Goal: Task Accomplishment & Management: Complete application form

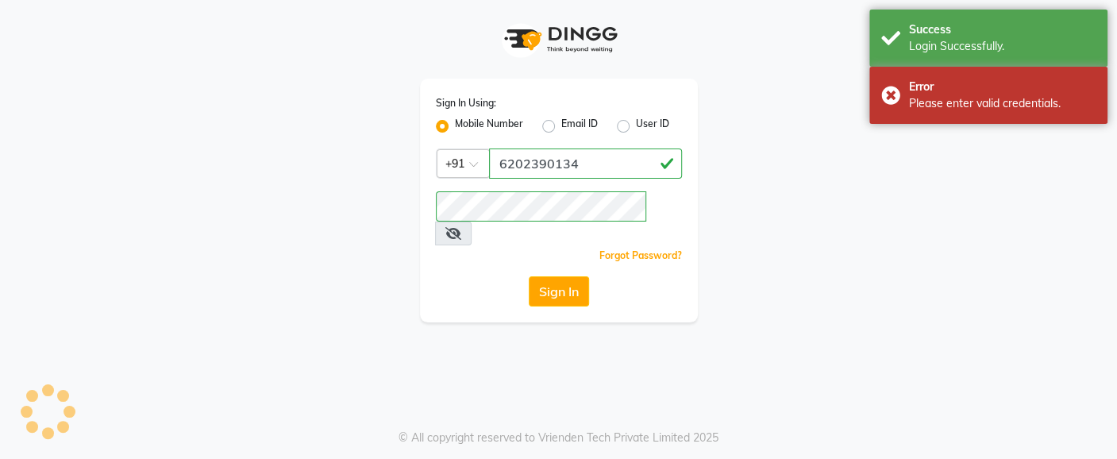
select select "service"
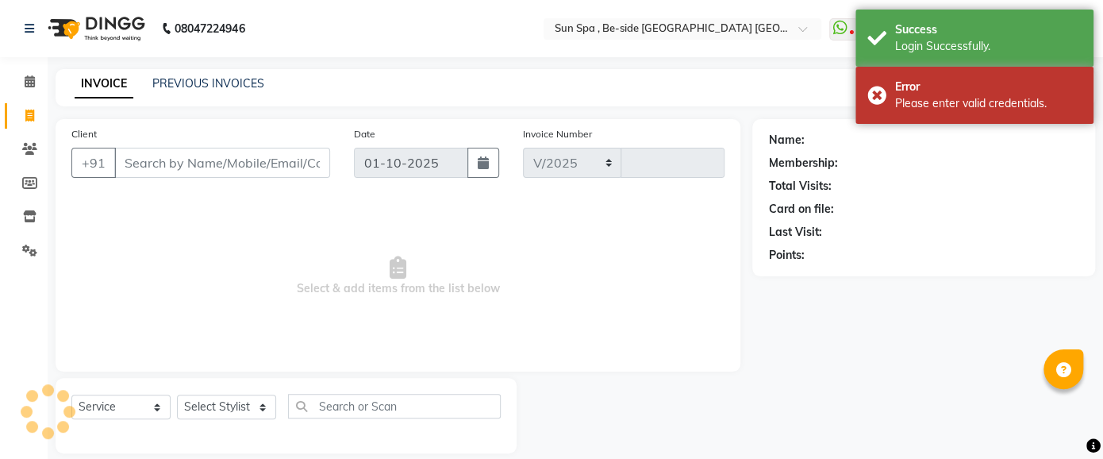
select select "5782"
type input "1312"
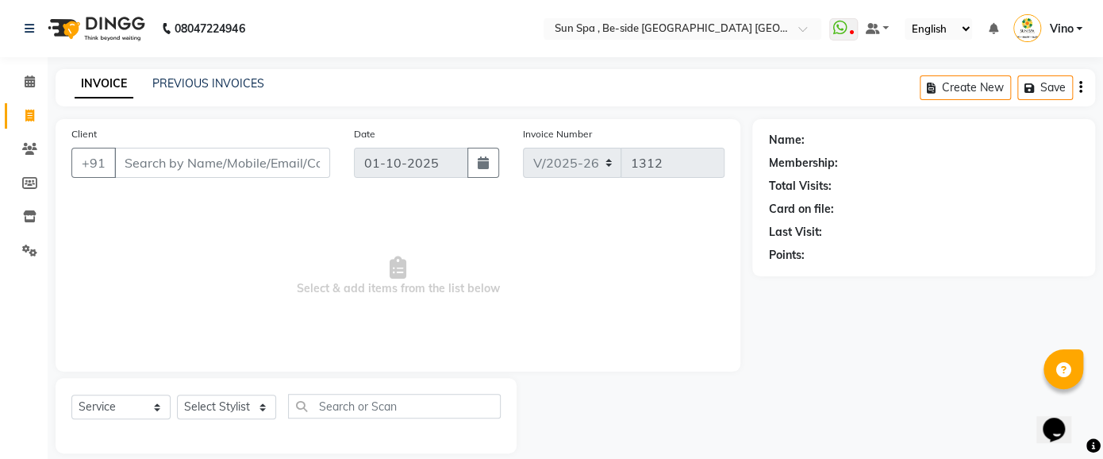
click at [249, 167] on input "Client" at bounding box center [222, 163] width 216 height 30
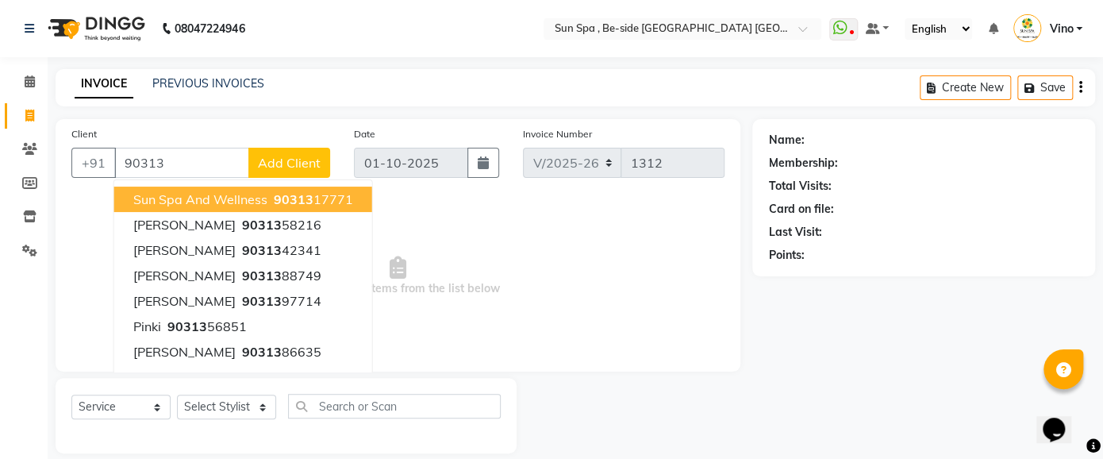
click at [260, 193] on span "sun spa and wellness" at bounding box center [200, 199] width 134 height 16
type input "9031317771"
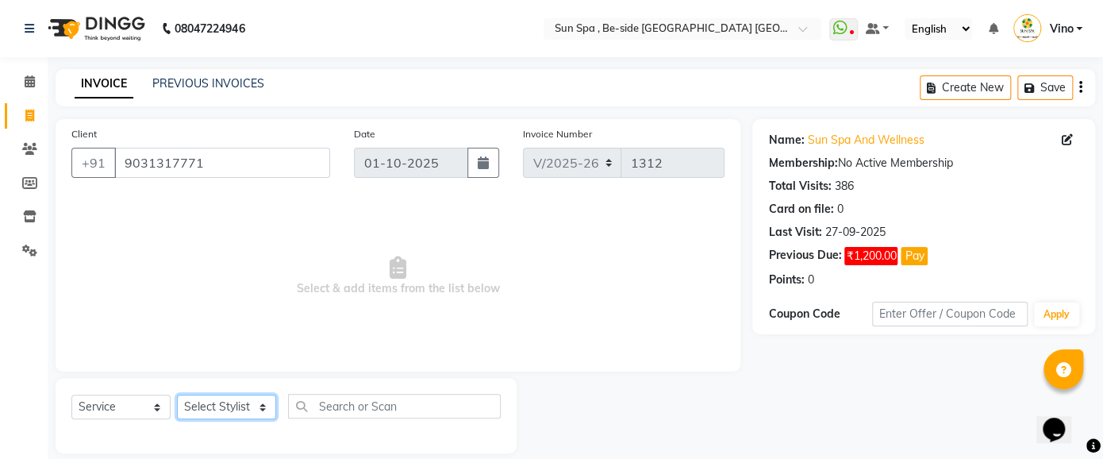
click at [267, 407] on select "Select Stylist Asha [PERSON_NAME] KAJAL tattoo [PERSON_NAME] [PERSON_NAME] [PER…" at bounding box center [226, 406] width 99 height 25
select select "40022"
click at [177, 394] on select "Select Stylist Asha [PERSON_NAME] KAJAL tattoo [PERSON_NAME] [PERSON_NAME] [PER…" at bounding box center [226, 406] width 99 height 25
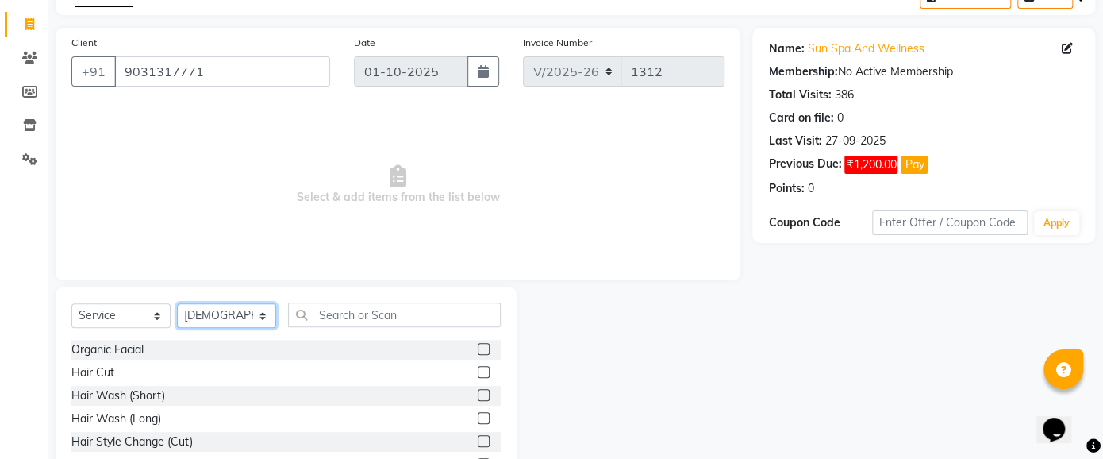
scroll to position [94, 0]
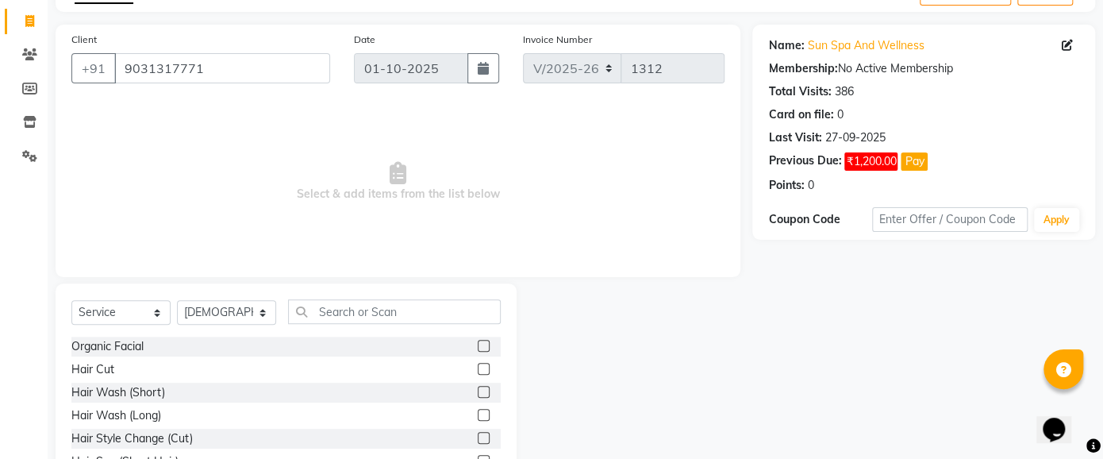
click at [478, 368] on label at bounding box center [484, 369] width 12 height 12
click at [478, 368] on input "checkbox" at bounding box center [483, 369] width 10 height 10
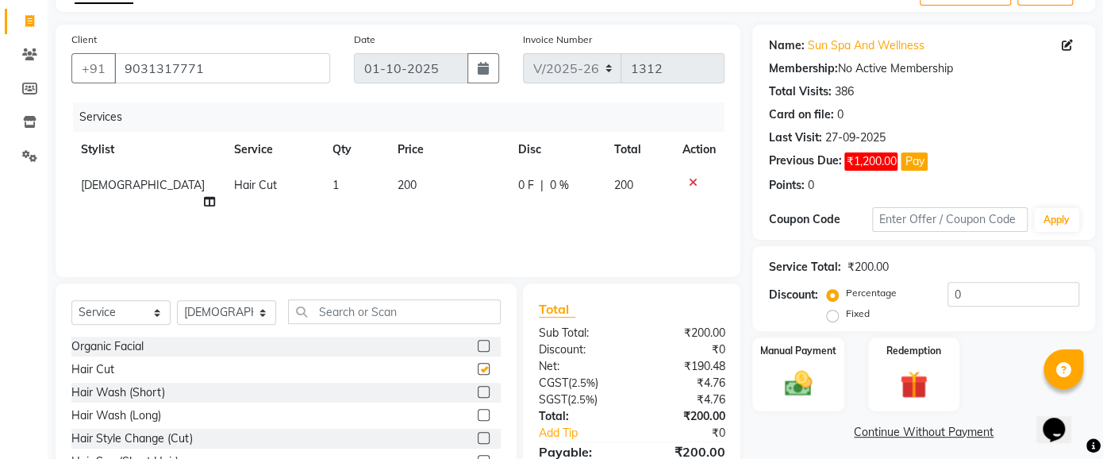
checkbox input "false"
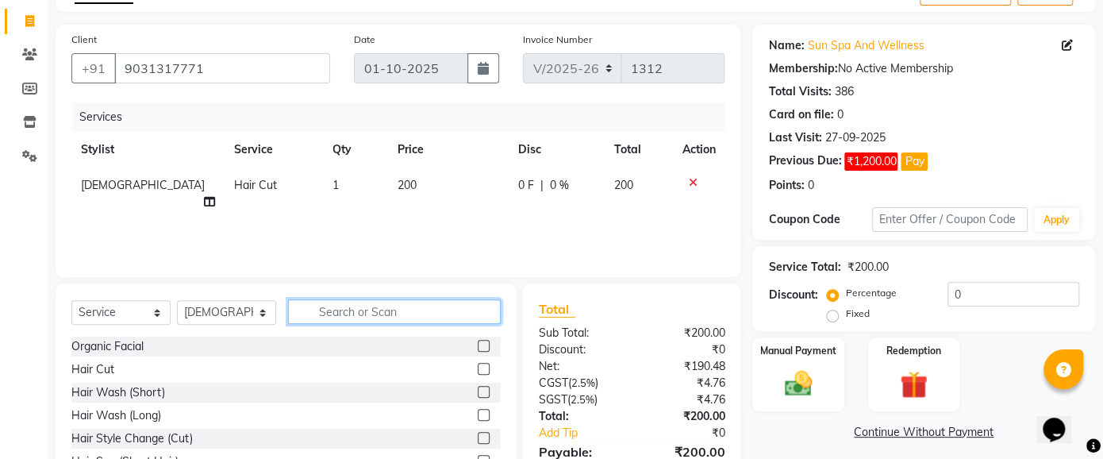
click at [428, 314] on input "text" at bounding box center [394, 311] width 213 height 25
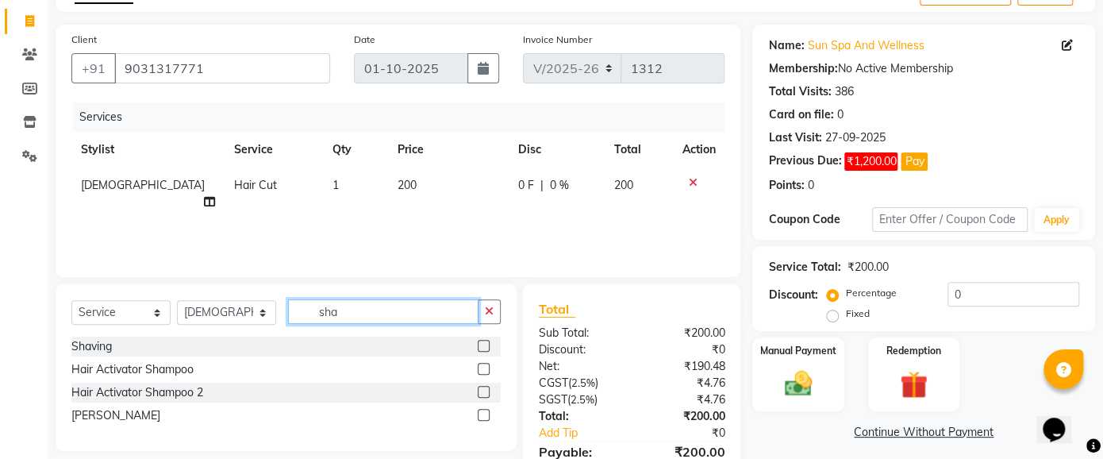
type input "sha"
click at [487, 345] on label at bounding box center [484, 346] width 12 height 12
click at [487, 345] on input "checkbox" at bounding box center [483, 346] width 10 height 10
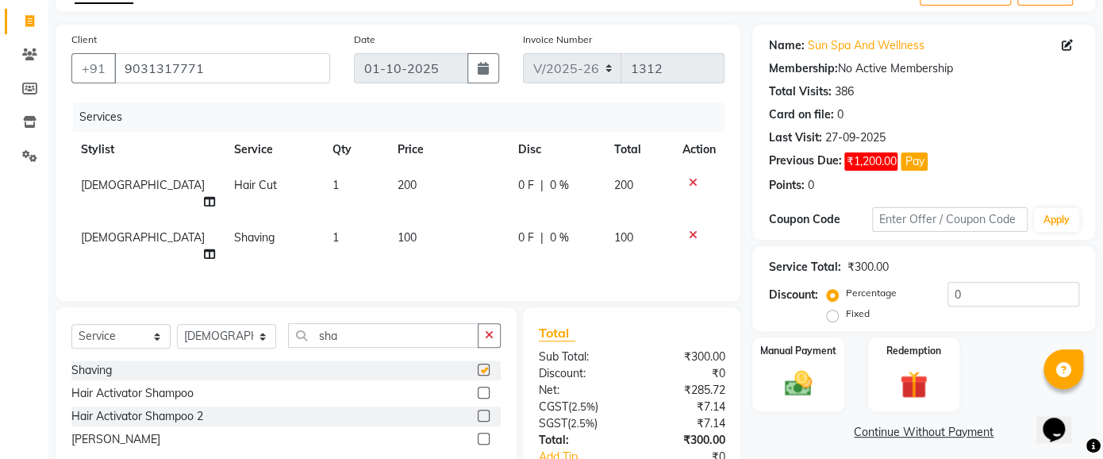
checkbox input "false"
click at [404, 226] on td "100" at bounding box center [448, 246] width 120 height 52
select select "40022"
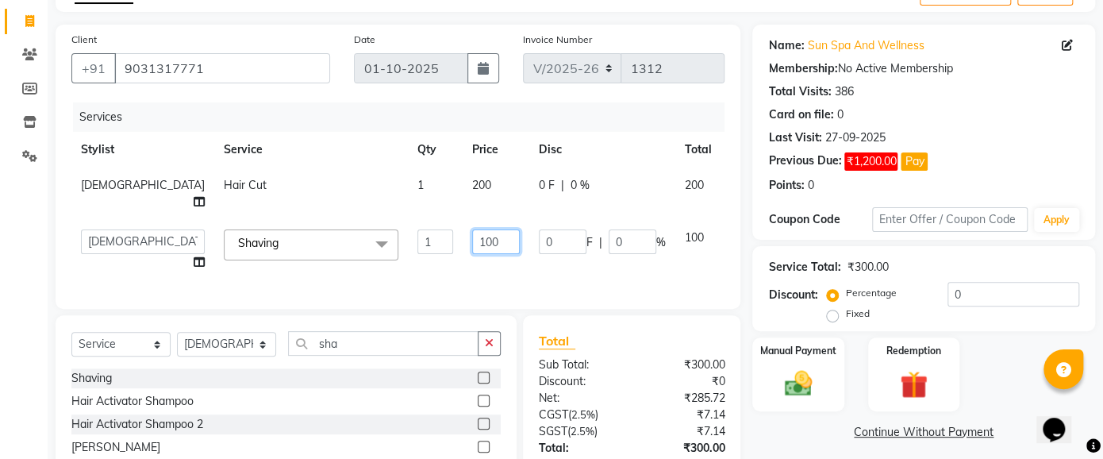
click at [472, 229] on input "100" at bounding box center [496, 241] width 48 height 25
type input "1"
type input "150"
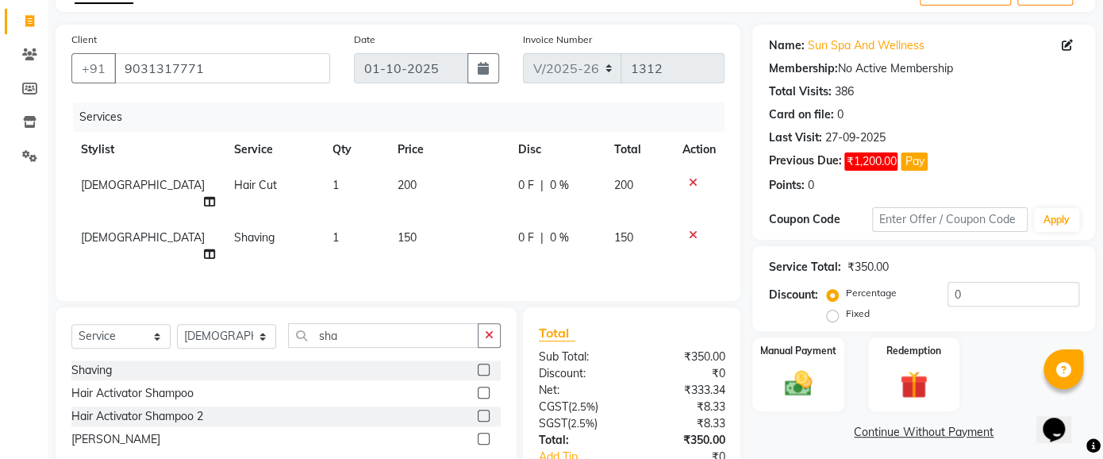
scroll to position [179, 0]
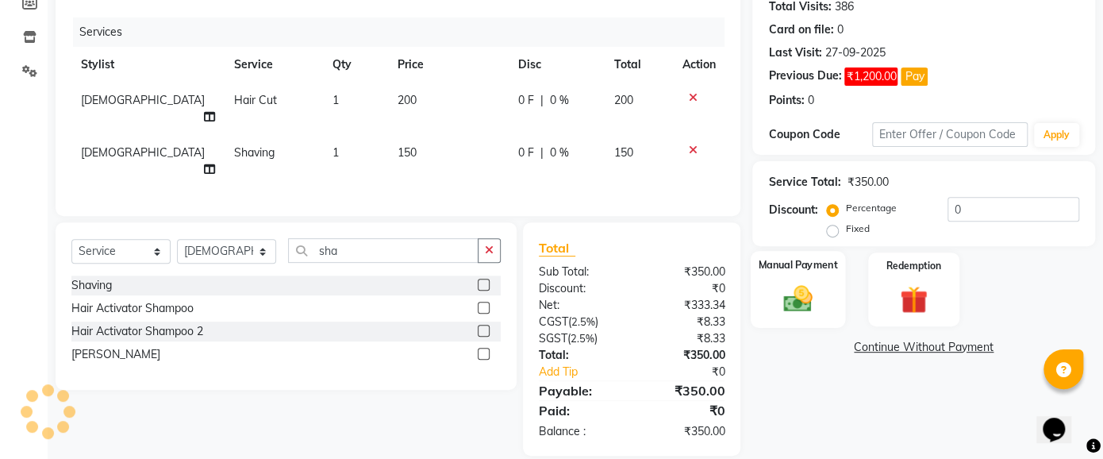
click at [814, 282] on img at bounding box center [798, 298] width 47 height 33
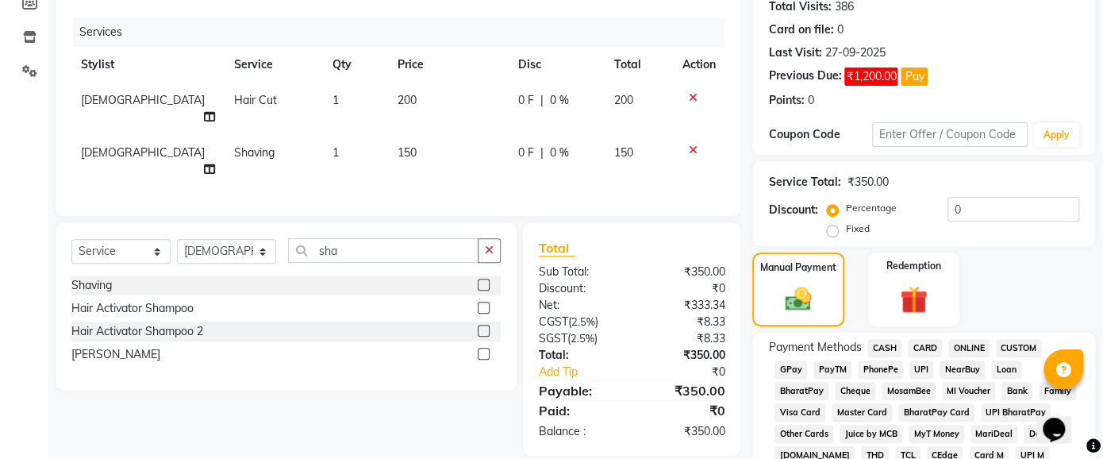
click at [795, 369] on span "GPay" at bounding box center [791, 369] width 33 height 18
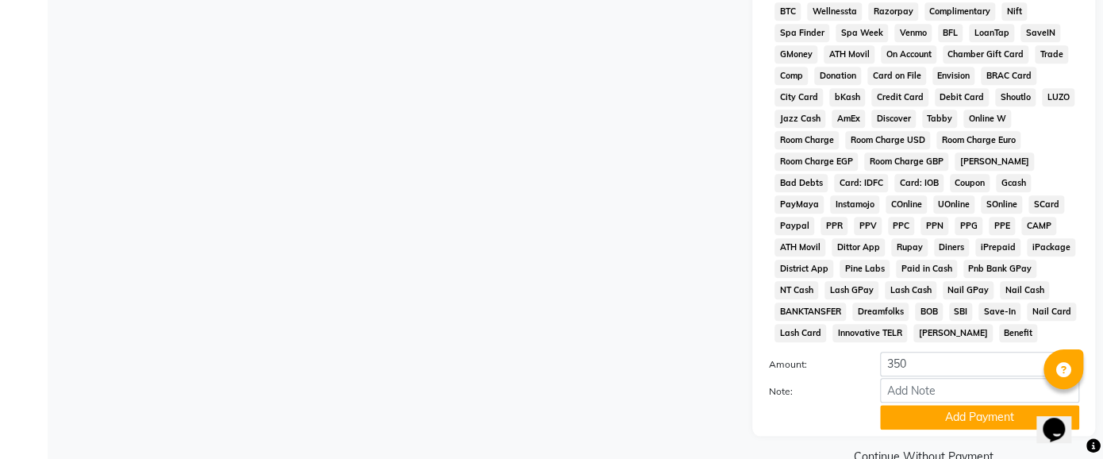
scroll to position [681, 0]
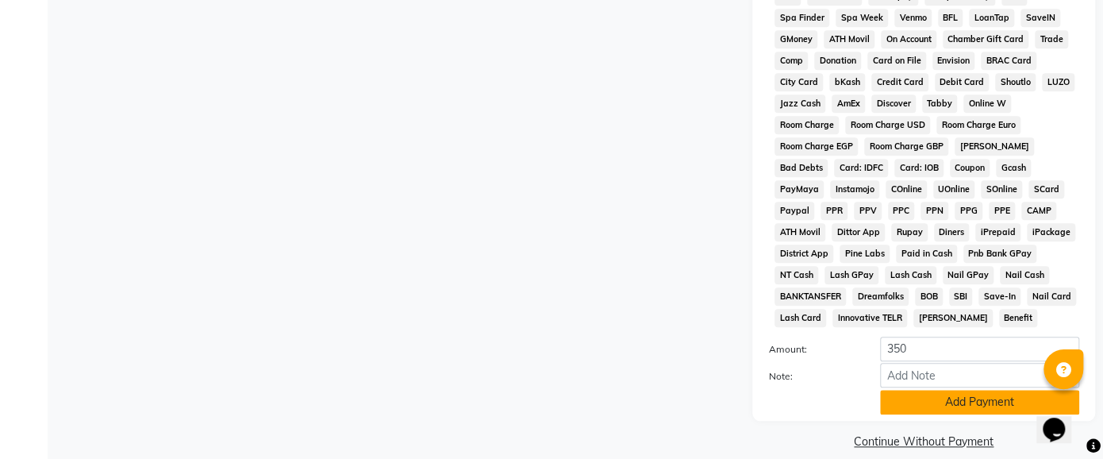
click at [955, 390] on button "Add Payment" at bounding box center [979, 402] width 199 height 25
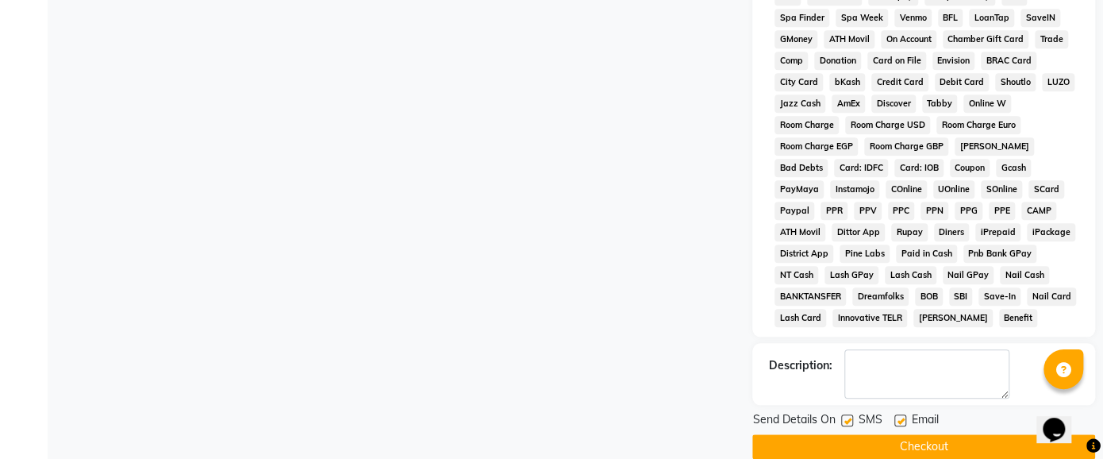
click at [930, 434] on button "Checkout" at bounding box center [923, 446] width 343 height 25
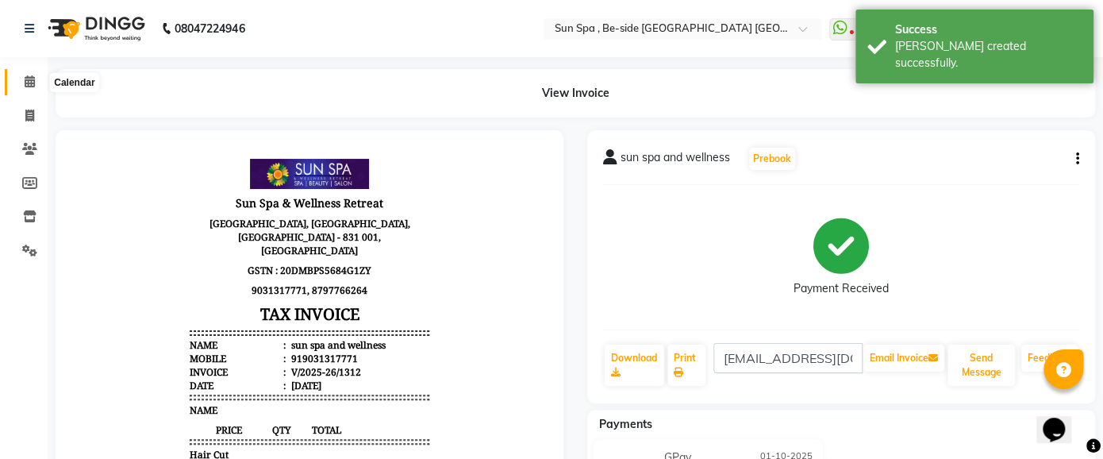
click at [34, 75] on span at bounding box center [30, 82] width 28 height 18
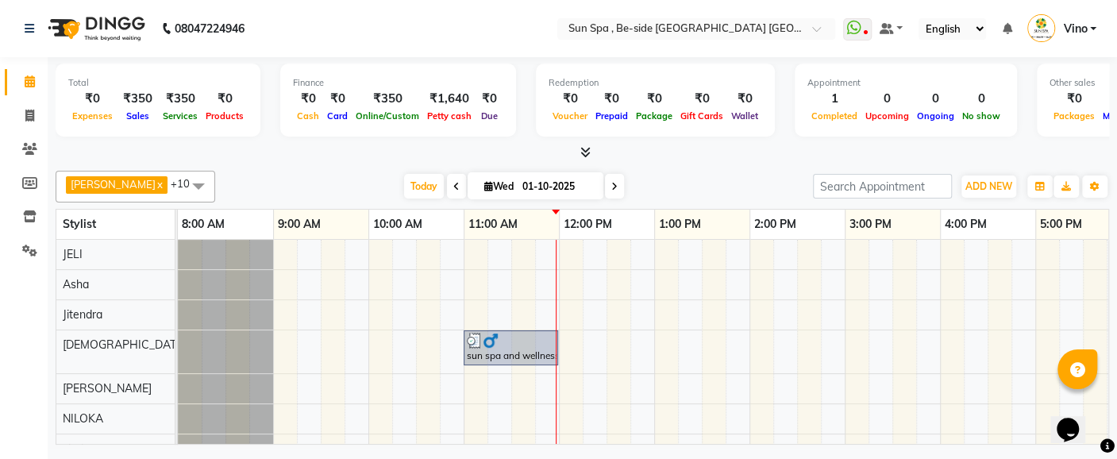
click at [586, 152] on icon at bounding box center [585, 152] width 10 height 12
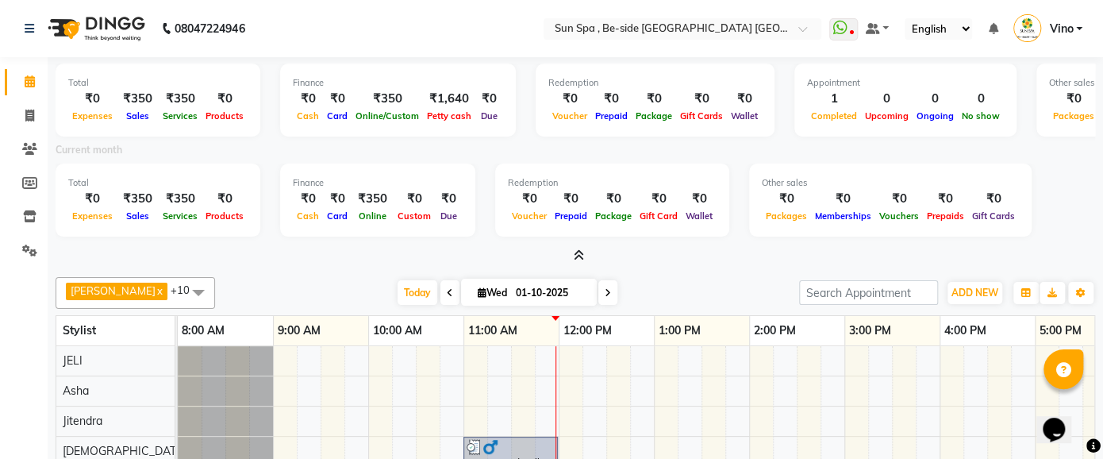
click at [576, 257] on icon at bounding box center [579, 255] width 10 height 12
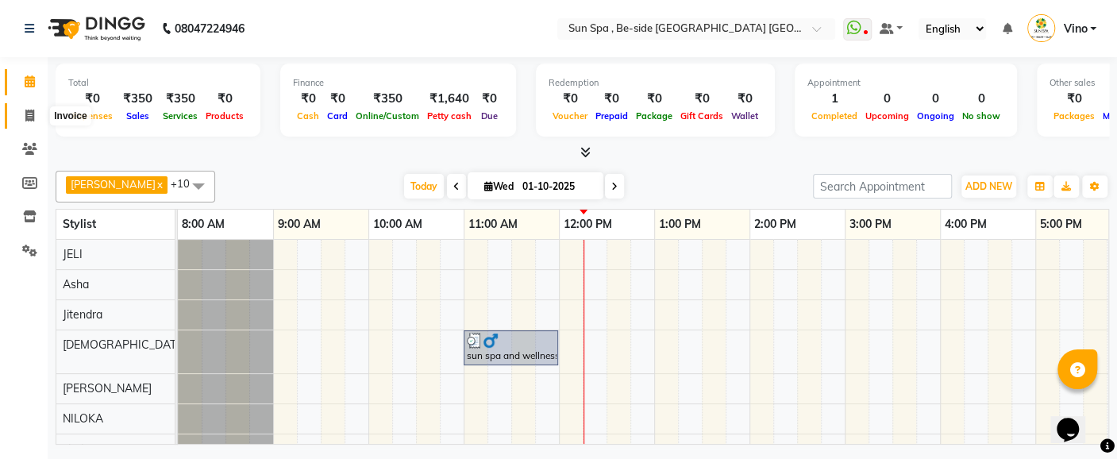
click at [33, 115] on icon at bounding box center [29, 116] width 9 height 12
select select "service"
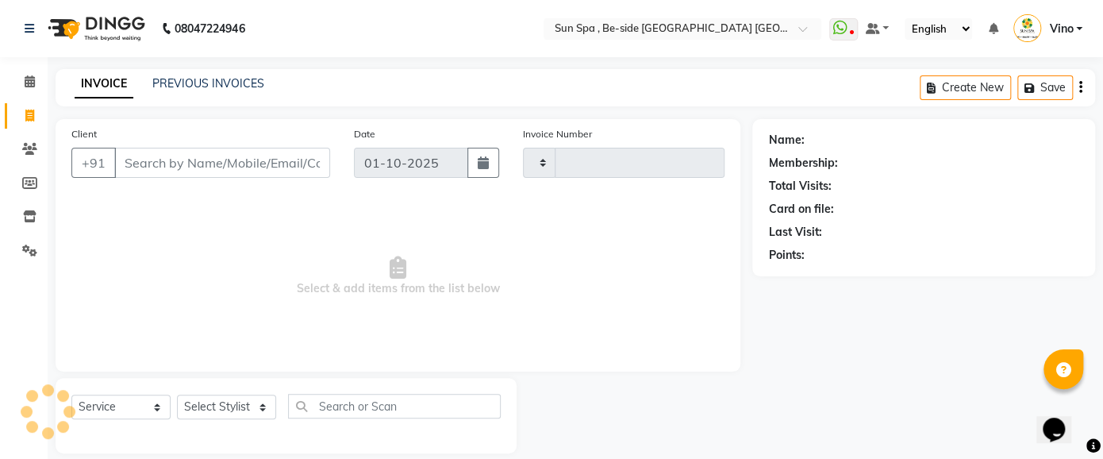
type input "1313"
select select "5782"
click at [172, 167] on input "Client" at bounding box center [222, 163] width 216 height 30
click at [177, 167] on input "Client" at bounding box center [222, 163] width 216 height 30
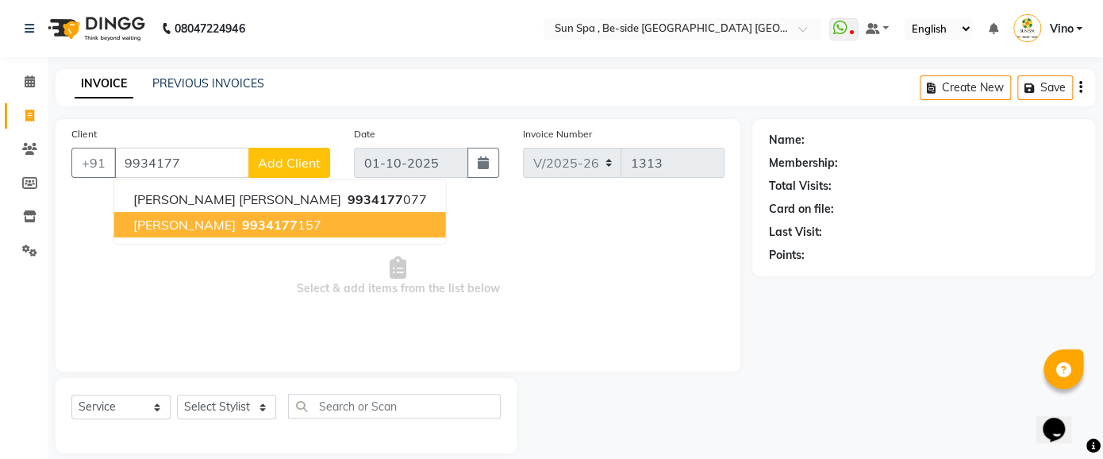
click at [186, 227] on span "[PERSON_NAME]" at bounding box center [184, 225] width 102 height 16
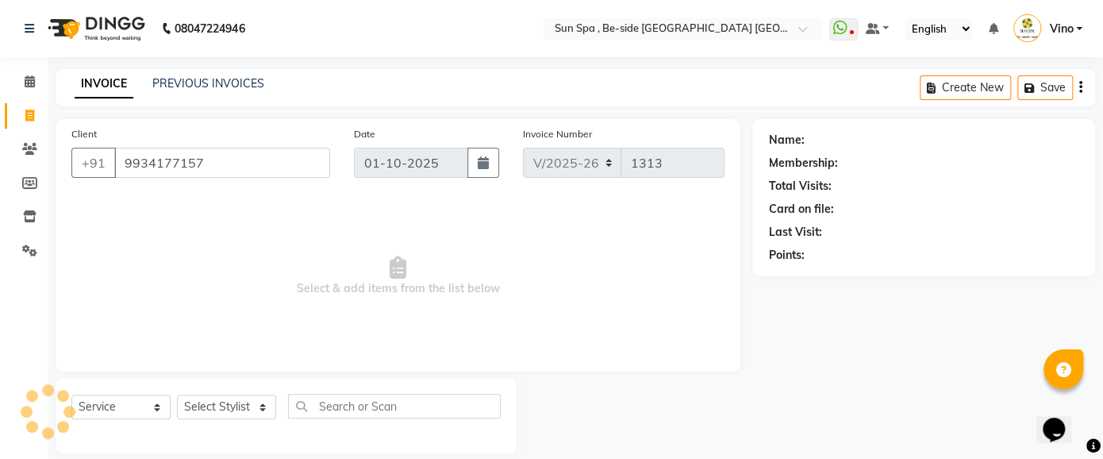
type input "9934177157"
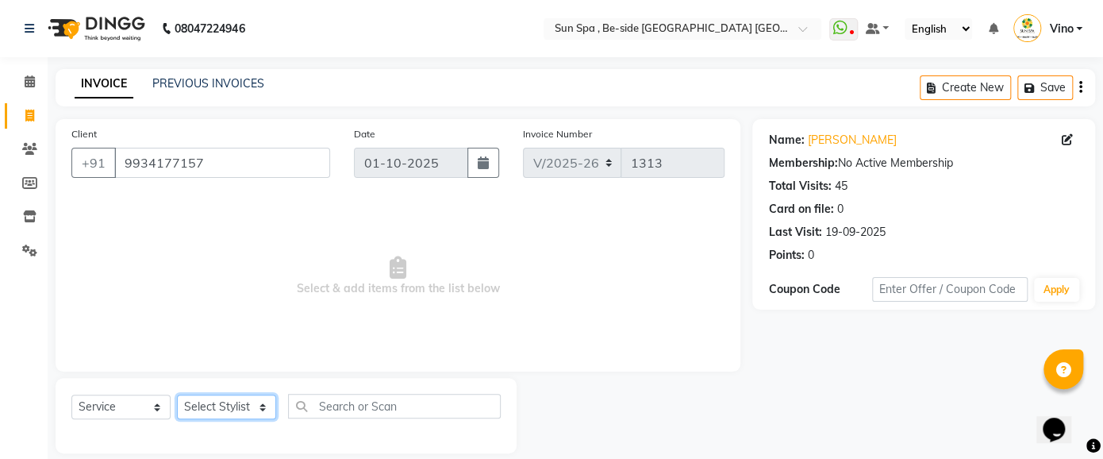
click at [260, 404] on select "Select Stylist Asha [PERSON_NAME] KAJAL tattoo [PERSON_NAME] [PERSON_NAME] [PER…" at bounding box center [226, 406] width 99 height 25
select select "40022"
click at [177, 394] on select "Select Stylist Asha [PERSON_NAME] KAJAL tattoo [PERSON_NAME] [PERSON_NAME] [PER…" at bounding box center [226, 406] width 99 height 25
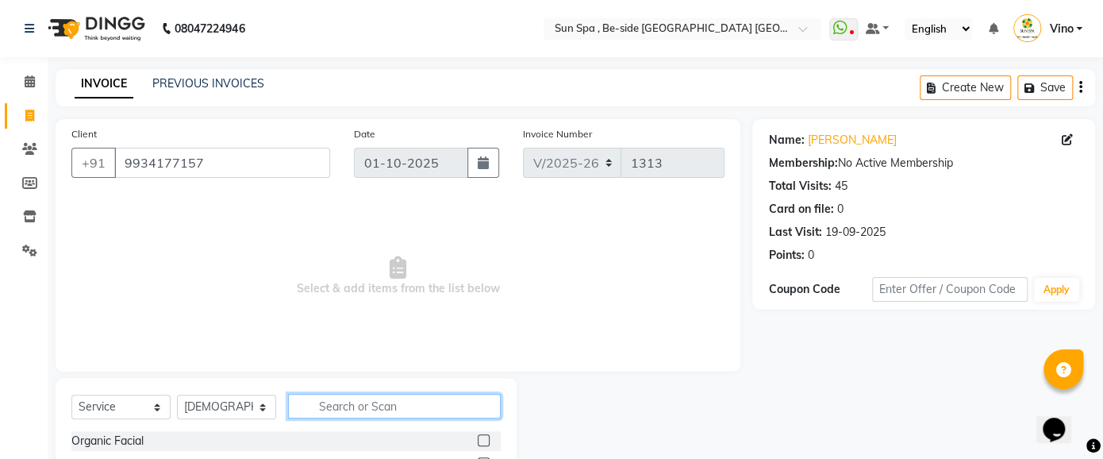
click at [379, 400] on input "text" at bounding box center [394, 406] width 213 height 25
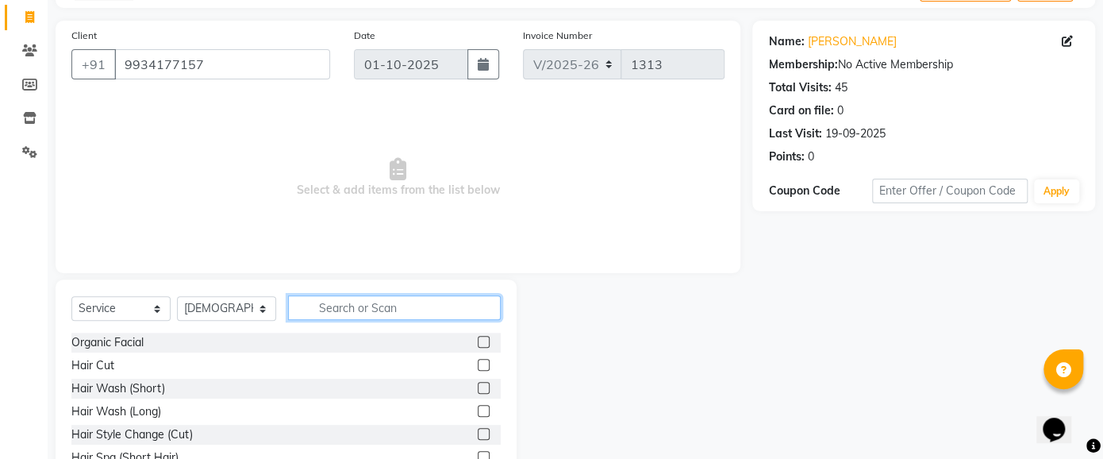
scroll to position [111, 0]
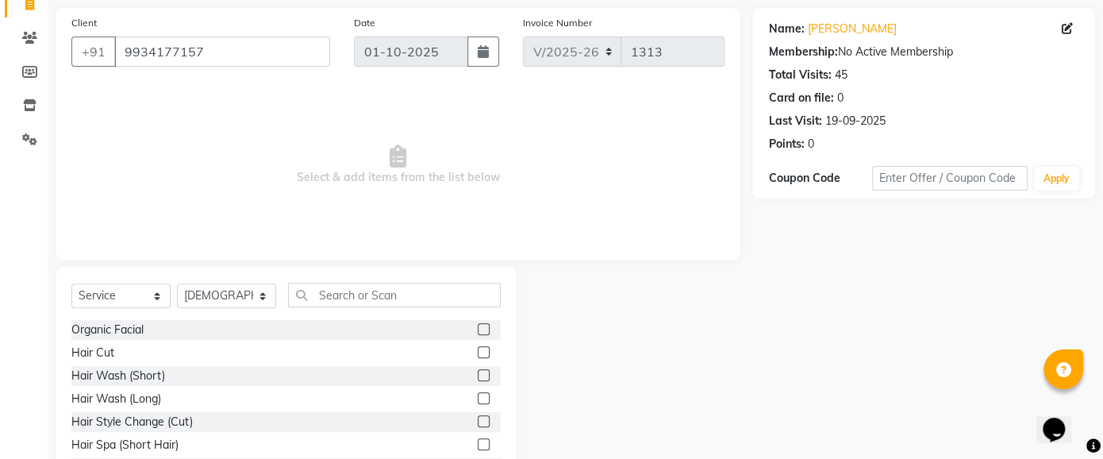
click at [478, 351] on label at bounding box center [484, 352] width 12 height 12
click at [478, 351] on input "checkbox" at bounding box center [483, 353] width 10 height 10
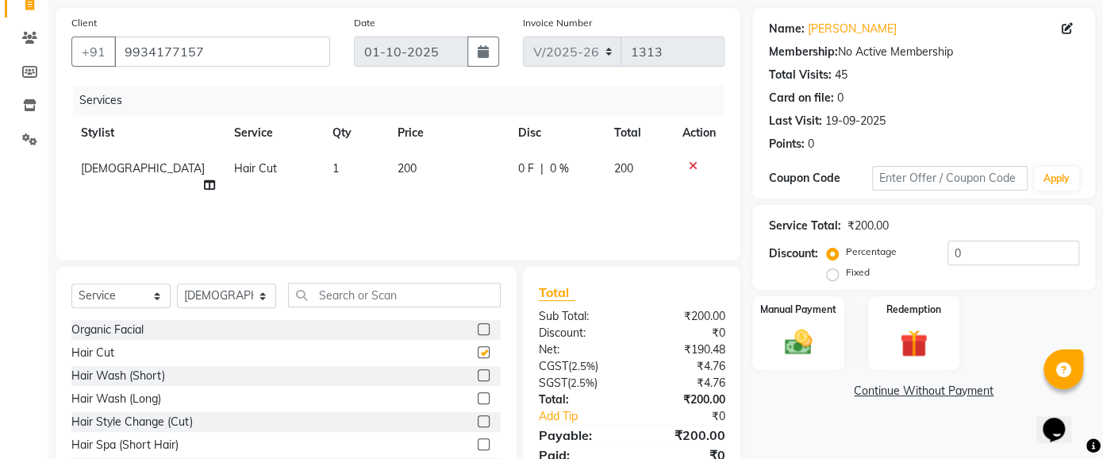
checkbox input "false"
click at [478, 372] on label at bounding box center [484, 375] width 12 height 12
click at [478, 372] on input "checkbox" at bounding box center [483, 376] width 10 height 10
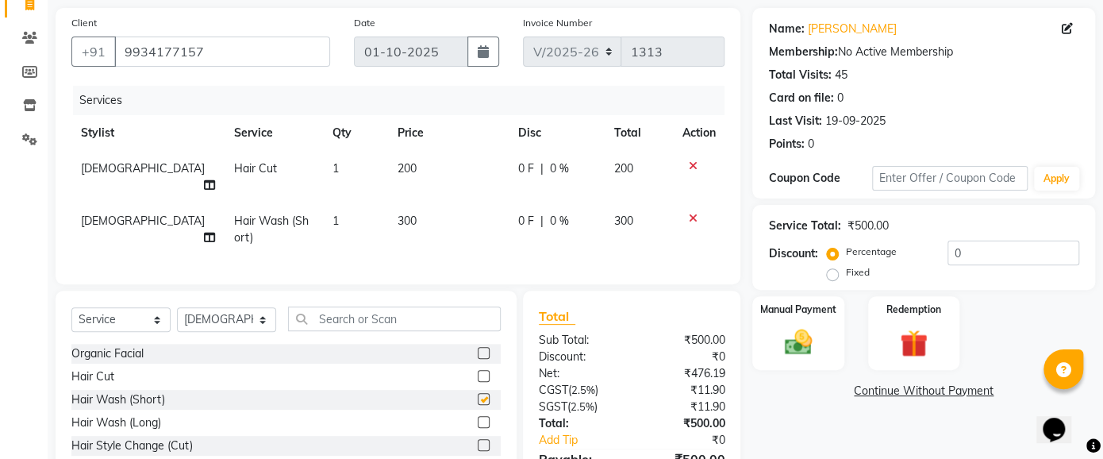
checkbox input "false"
click at [689, 213] on icon at bounding box center [692, 218] width 9 height 11
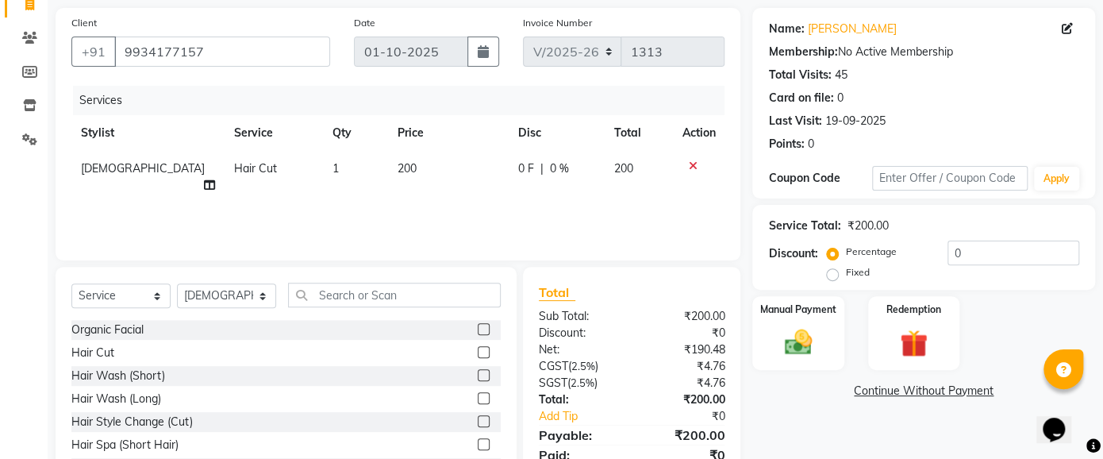
click at [478, 349] on label at bounding box center [484, 352] width 12 height 12
click at [478, 349] on input "checkbox" at bounding box center [483, 353] width 10 height 10
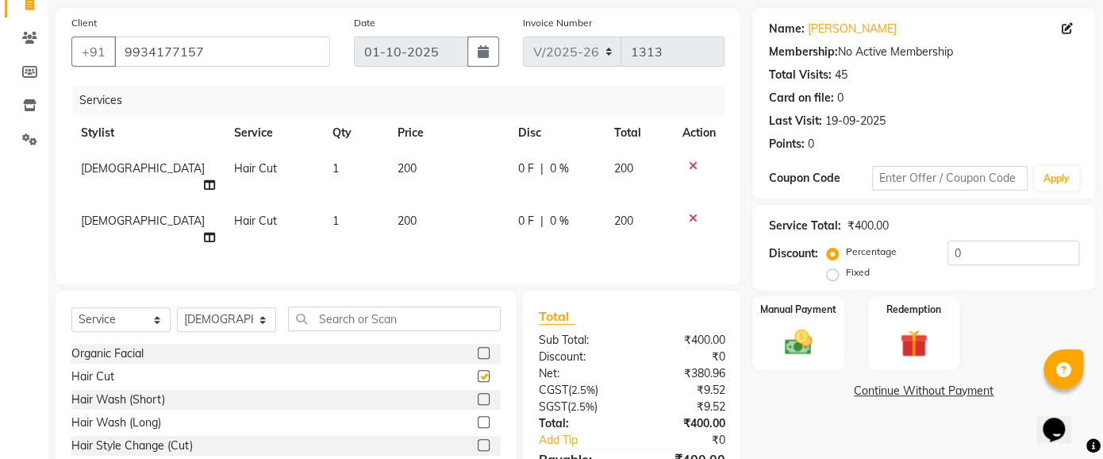
checkbox input "false"
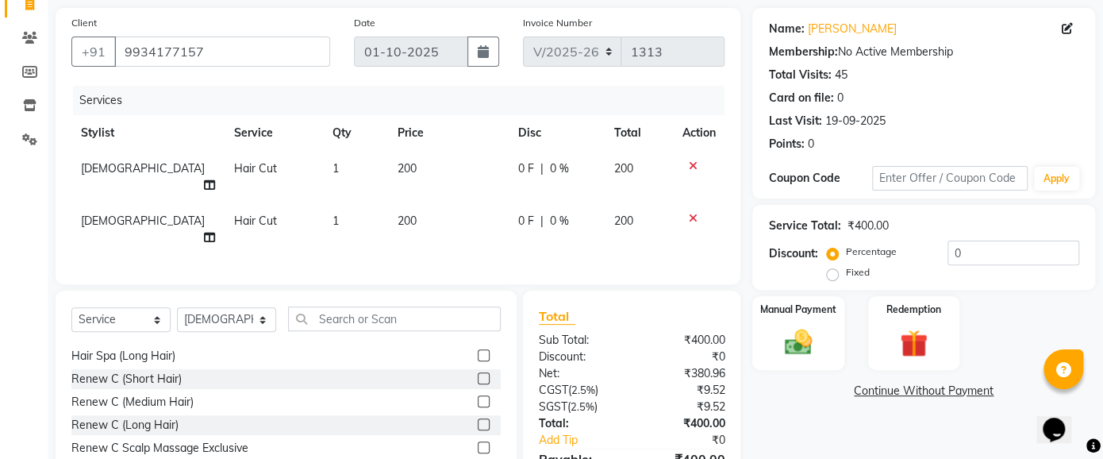
scroll to position [181, 0]
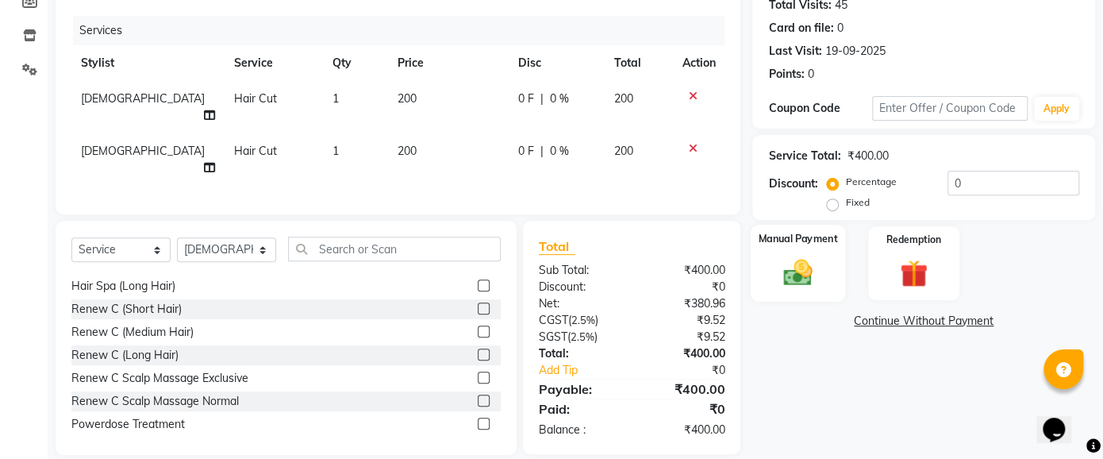
click at [795, 289] on div "Manual Payment" at bounding box center [798, 263] width 95 height 77
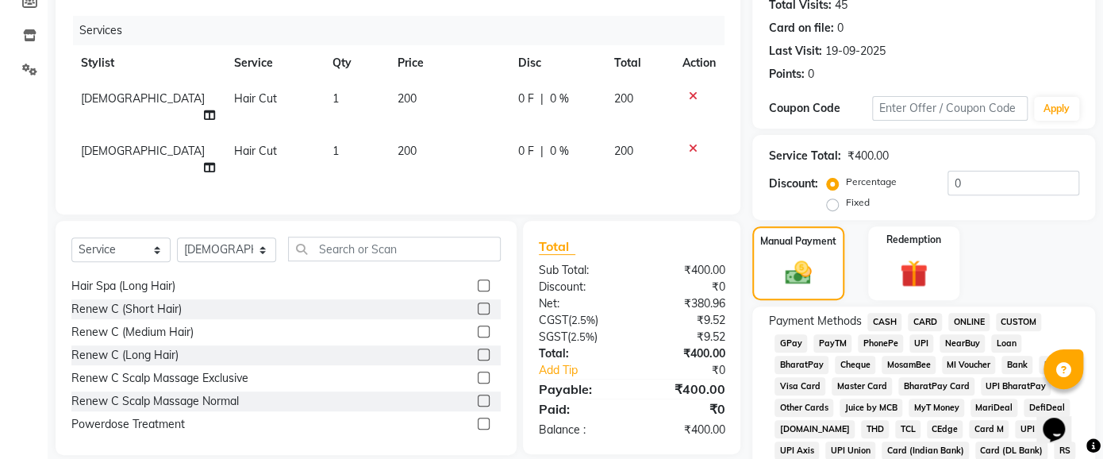
click at [881, 321] on span "CASH" at bounding box center [885, 322] width 34 height 18
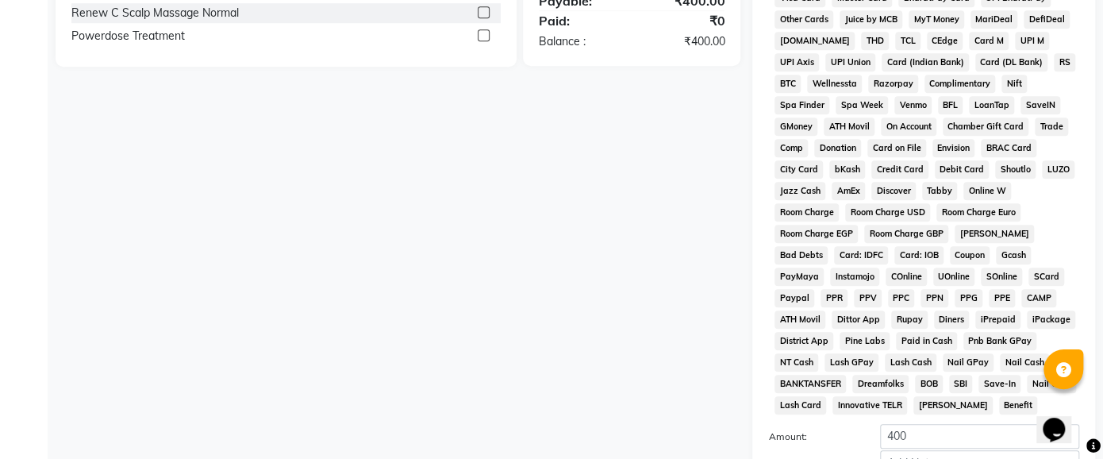
scroll to position [656, 0]
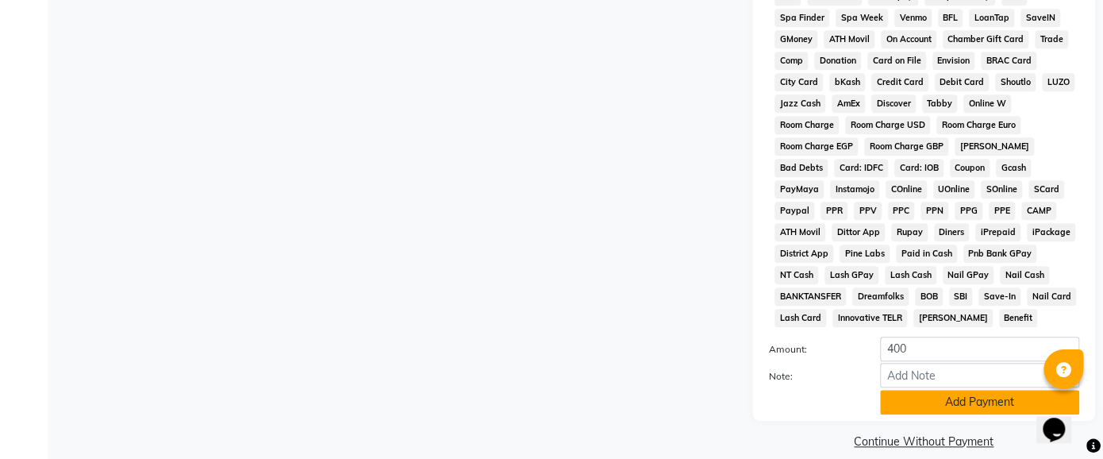
click at [935, 390] on button "Add Payment" at bounding box center [979, 402] width 199 height 25
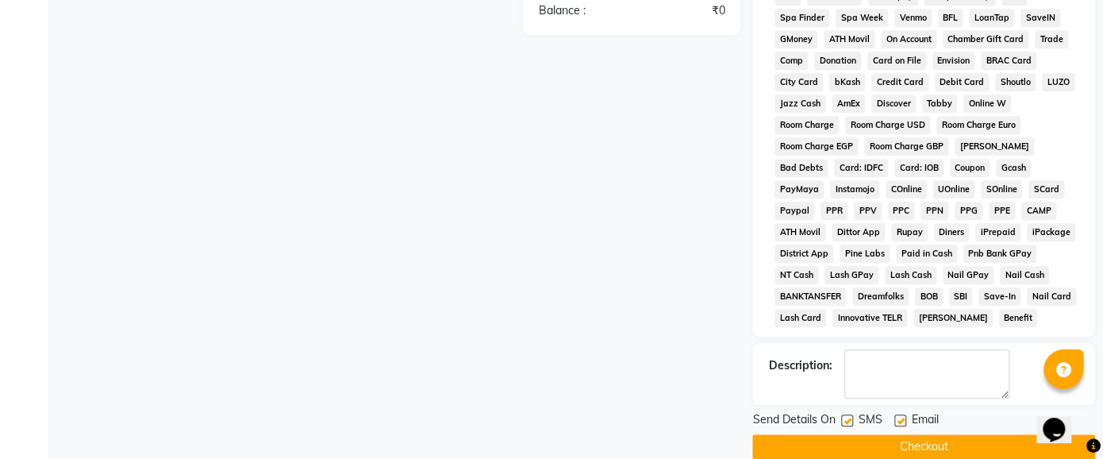
click at [922, 434] on button "Checkout" at bounding box center [923, 446] width 343 height 25
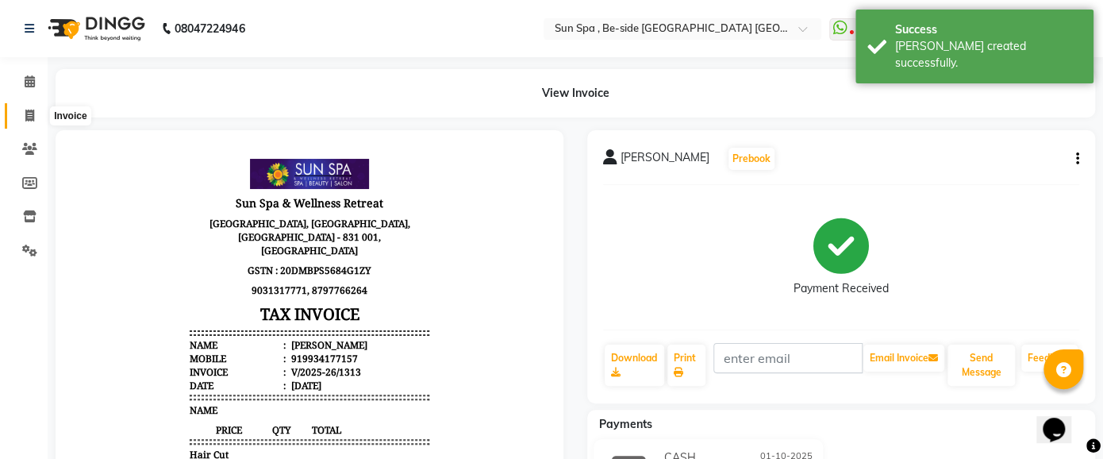
click at [26, 114] on icon at bounding box center [29, 116] width 9 height 12
select select "service"
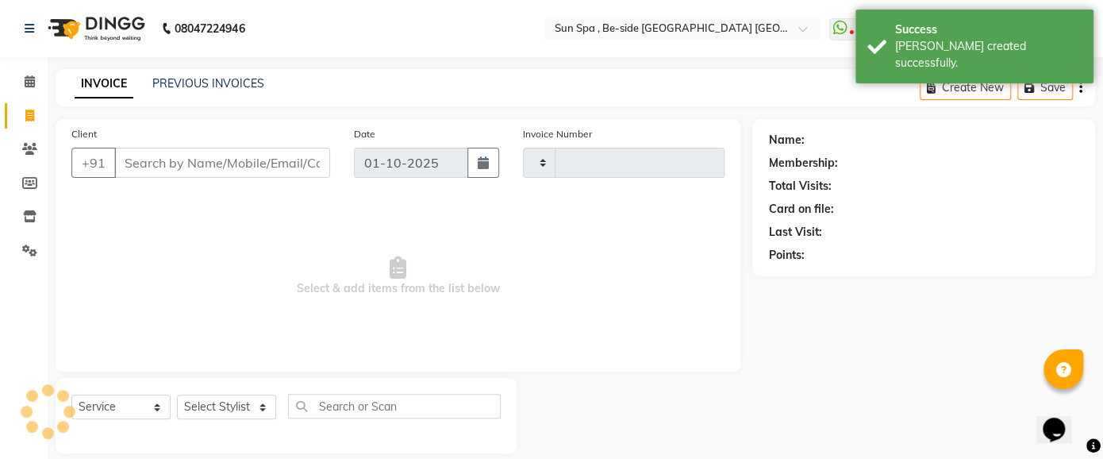
scroll to position [17, 0]
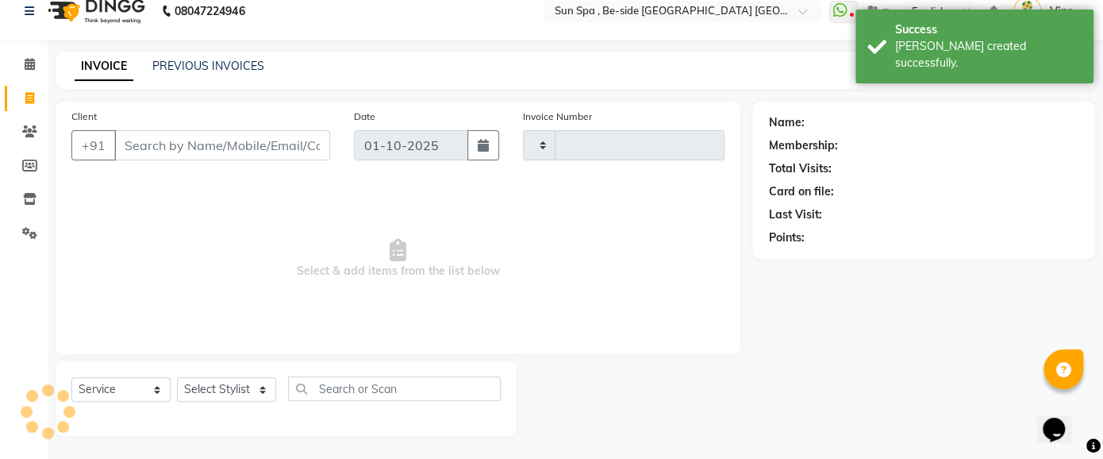
type input "1314"
select select "5782"
click at [32, 64] on icon at bounding box center [30, 64] width 10 height 12
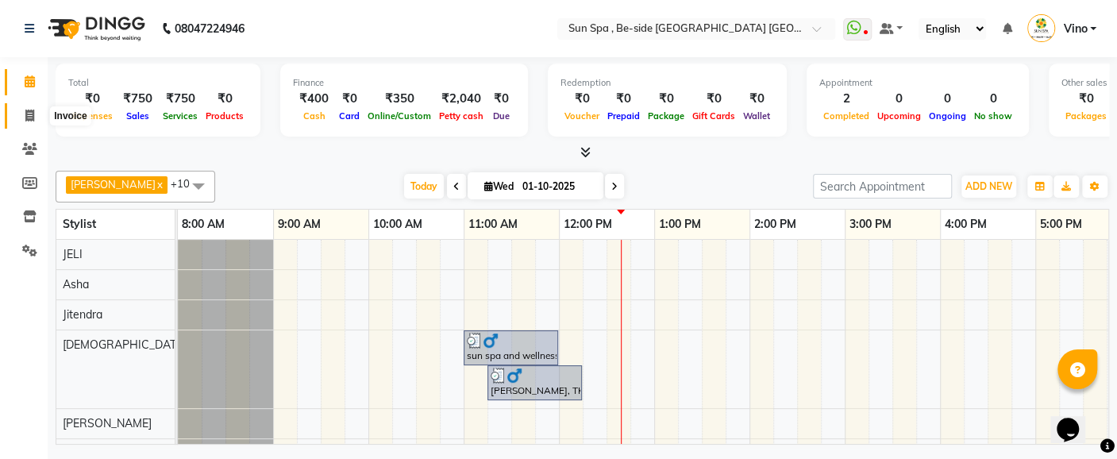
click at [33, 116] on icon at bounding box center [29, 116] width 9 height 12
select select "service"
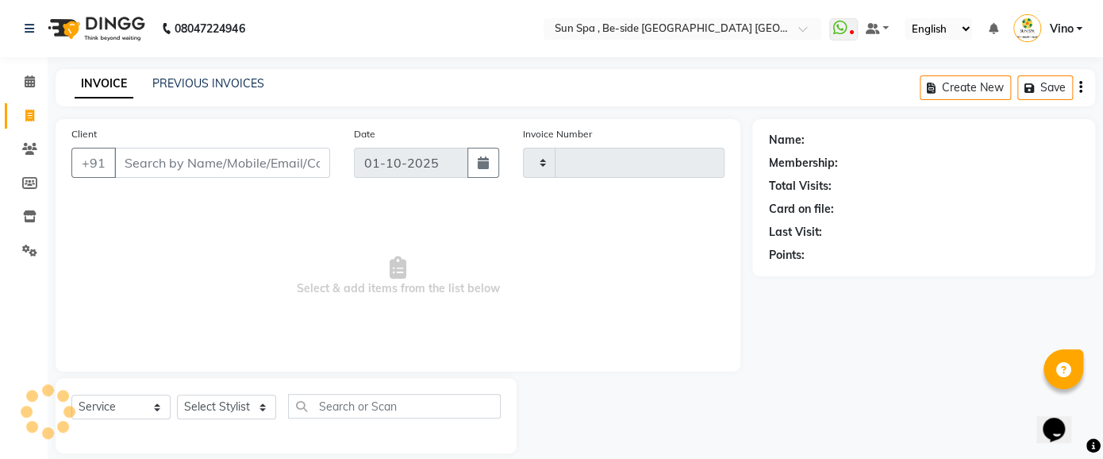
type input "1314"
select select "5782"
click at [192, 163] on input "Client" at bounding box center [222, 163] width 216 height 30
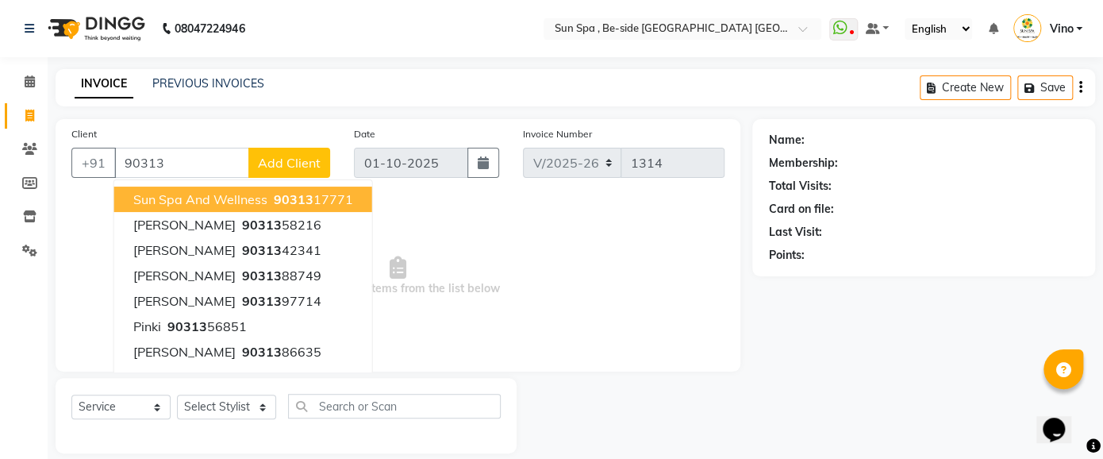
click at [198, 198] on span "sun spa and wellness" at bounding box center [200, 199] width 134 height 16
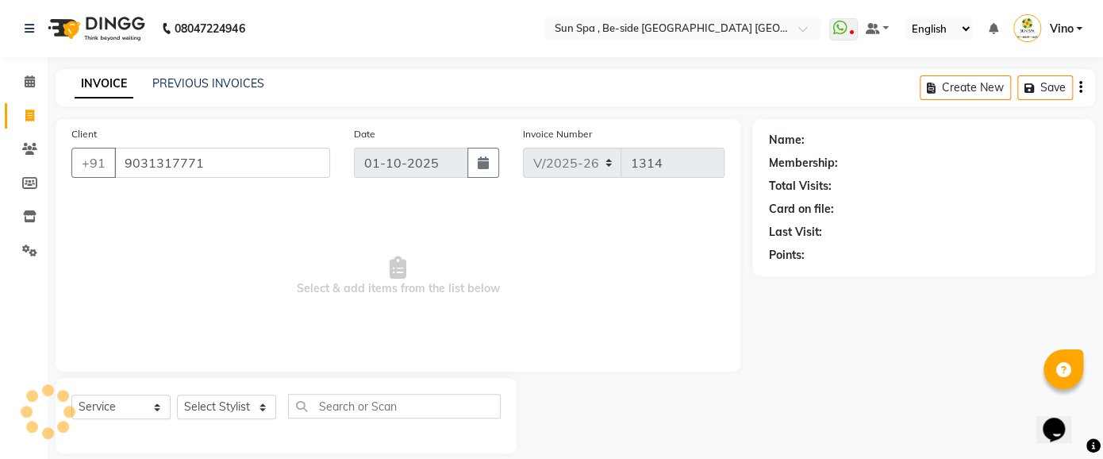
type input "9031317771"
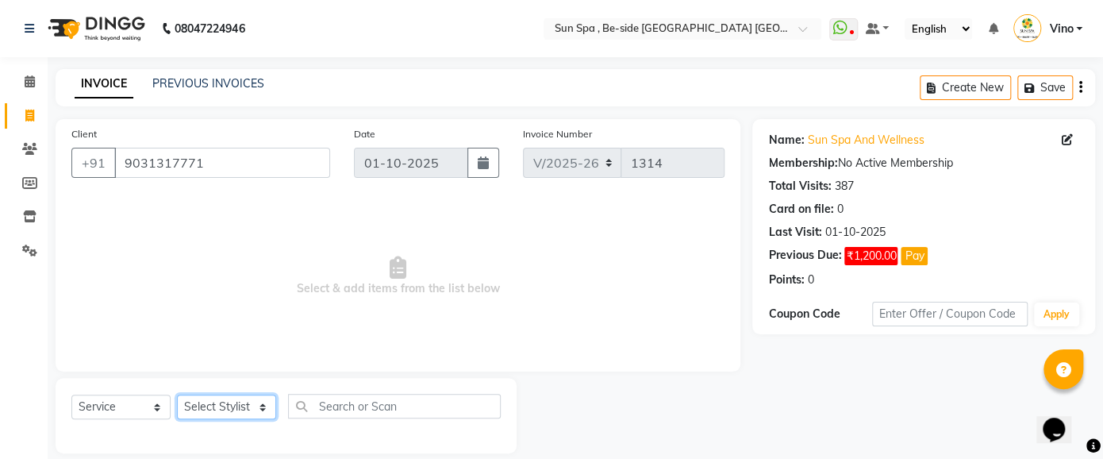
click at [265, 406] on select "Select Stylist Asha [PERSON_NAME] KAJAL tattoo [PERSON_NAME] [PERSON_NAME] [PER…" at bounding box center [226, 406] width 99 height 25
select select "40022"
click at [177, 394] on select "Select Stylist Asha [PERSON_NAME] KAJAL tattoo [PERSON_NAME] [PERSON_NAME] [PER…" at bounding box center [226, 406] width 99 height 25
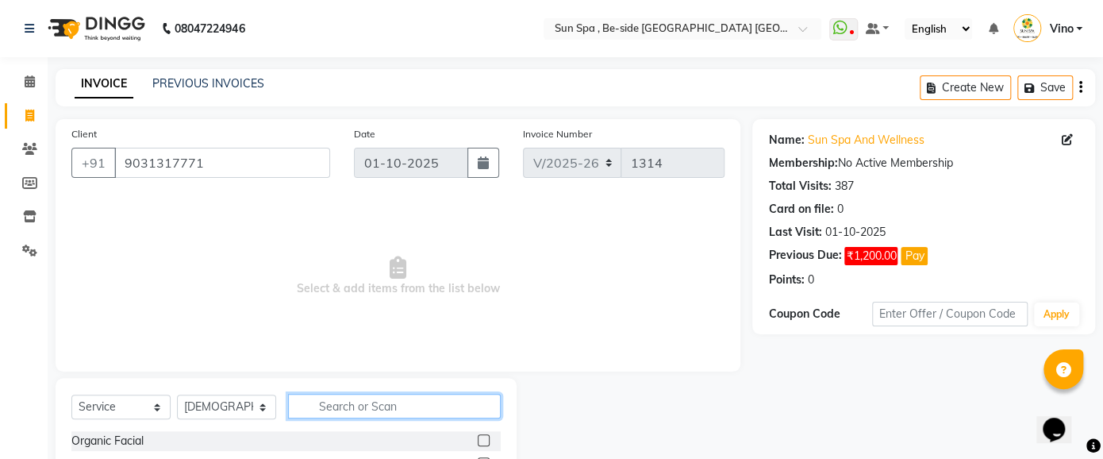
click at [402, 409] on input "text" at bounding box center [394, 406] width 213 height 25
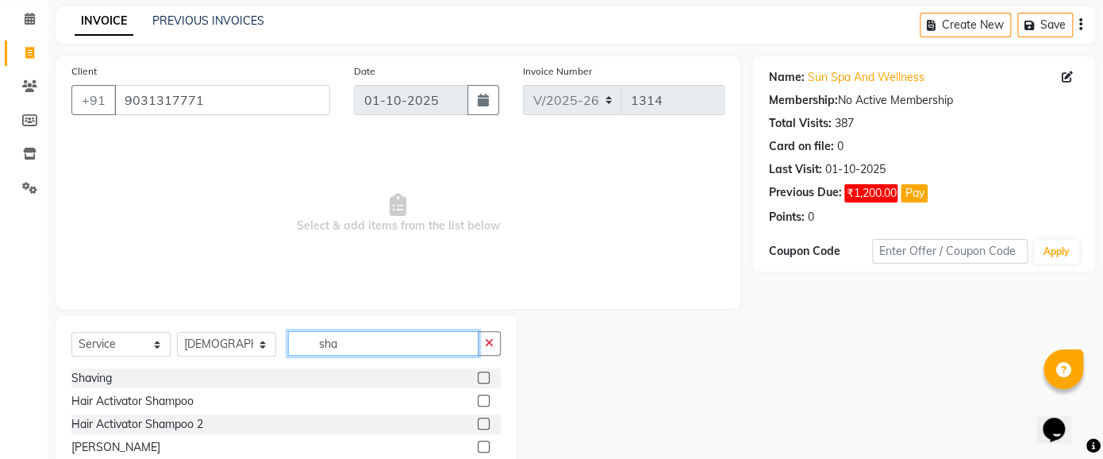
scroll to position [65, 0]
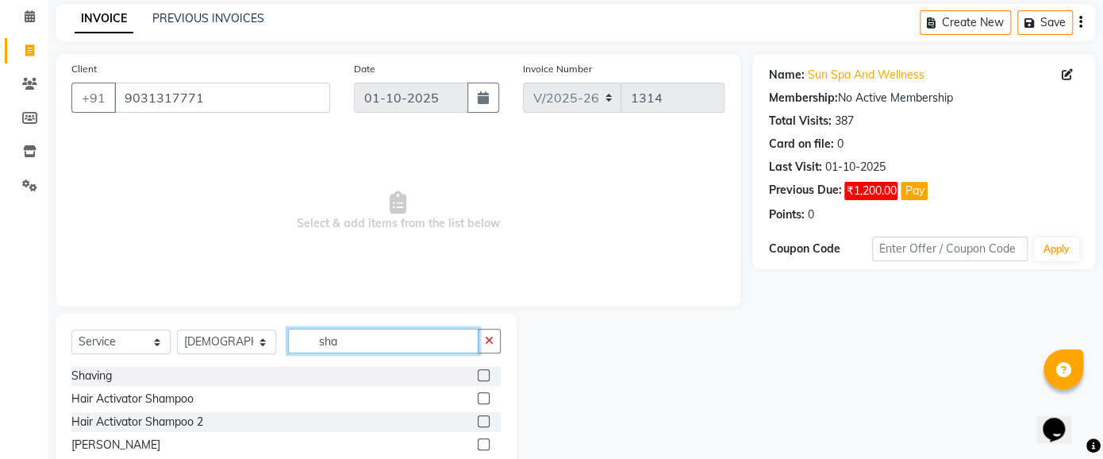
type input "sha"
click at [480, 371] on label at bounding box center [484, 375] width 12 height 12
click at [480, 371] on input "checkbox" at bounding box center [483, 376] width 10 height 10
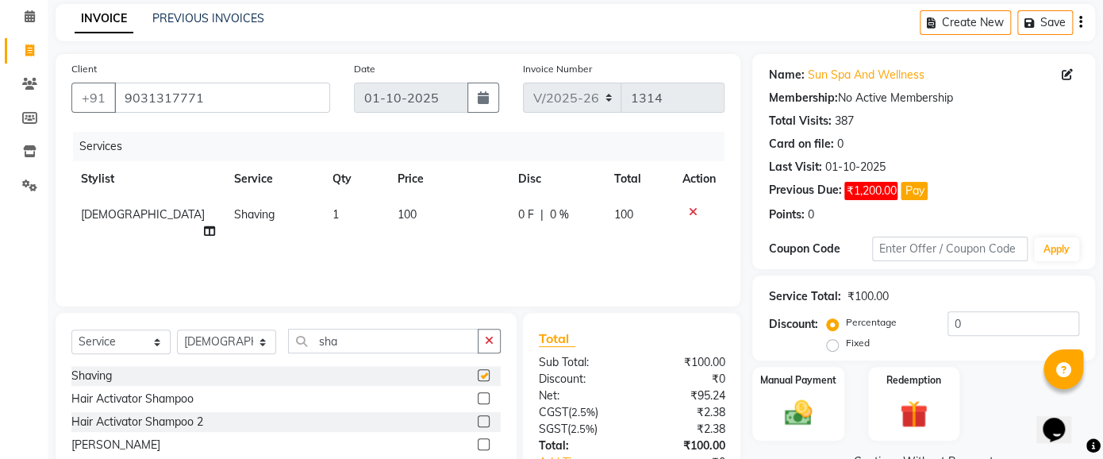
checkbox input "false"
click at [802, 408] on img at bounding box center [798, 412] width 47 height 33
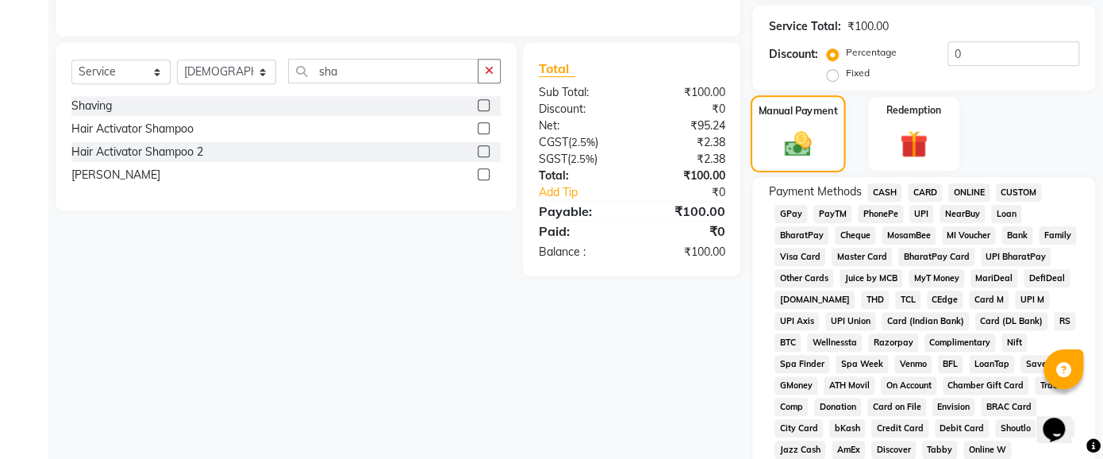
scroll to position [242, 0]
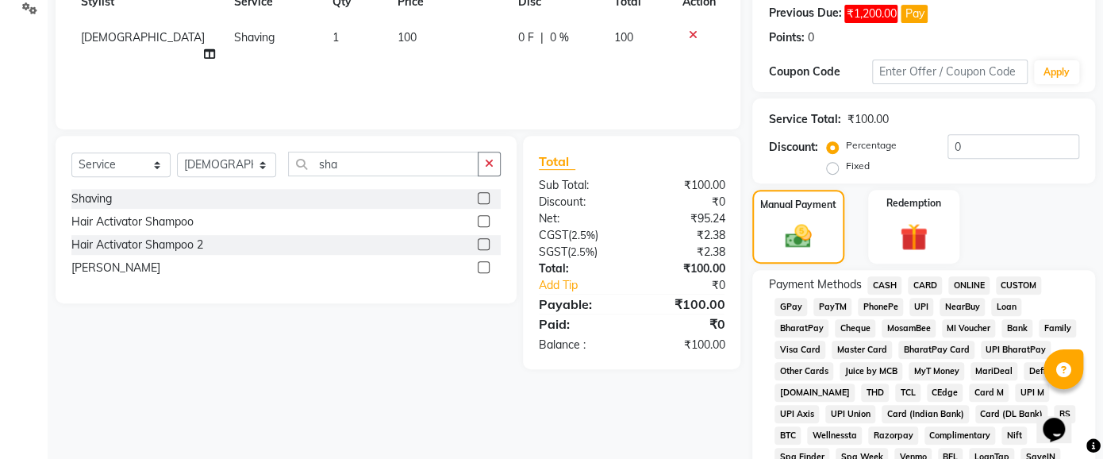
click at [887, 285] on span "CASH" at bounding box center [885, 285] width 34 height 18
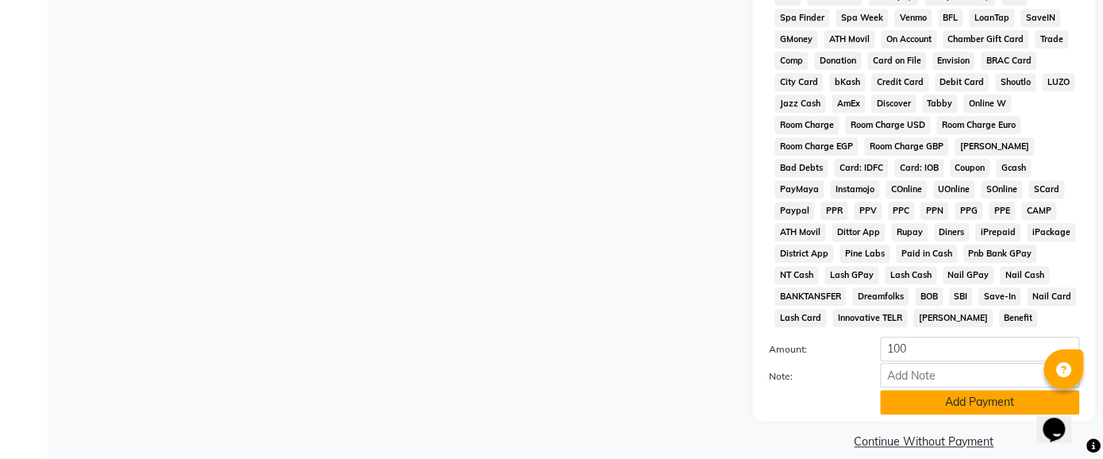
click at [975, 390] on button "Add Payment" at bounding box center [979, 402] width 199 height 25
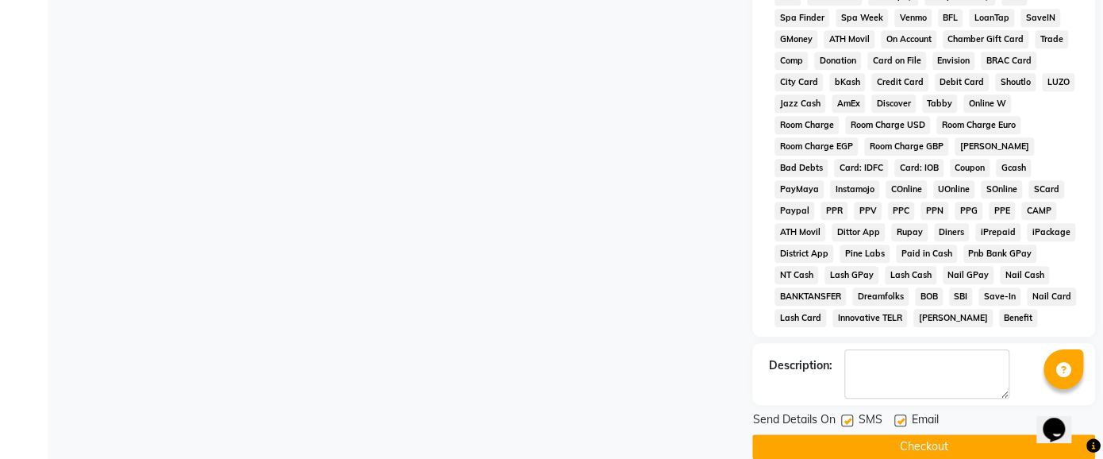
click at [923, 434] on button "Checkout" at bounding box center [923, 446] width 343 height 25
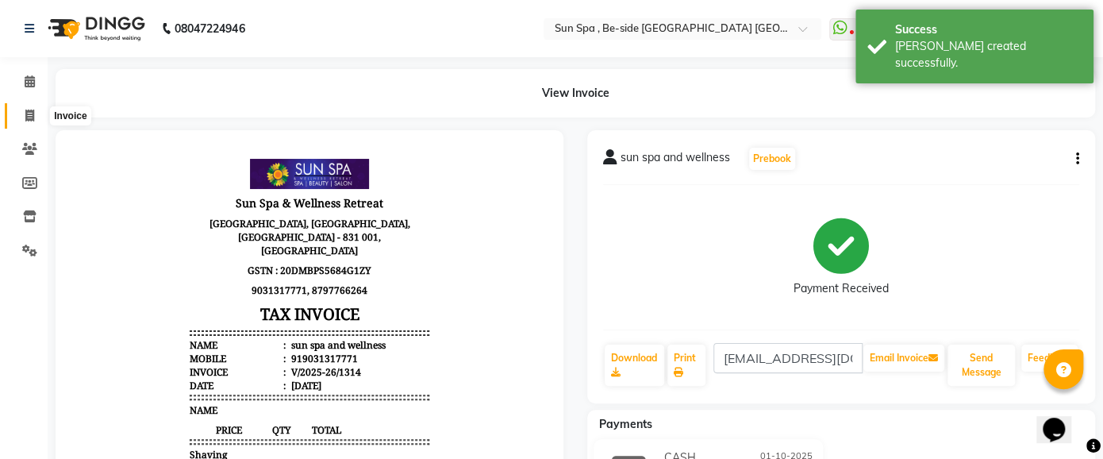
click at [29, 114] on icon at bounding box center [29, 116] width 9 height 12
select select "5782"
select select "service"
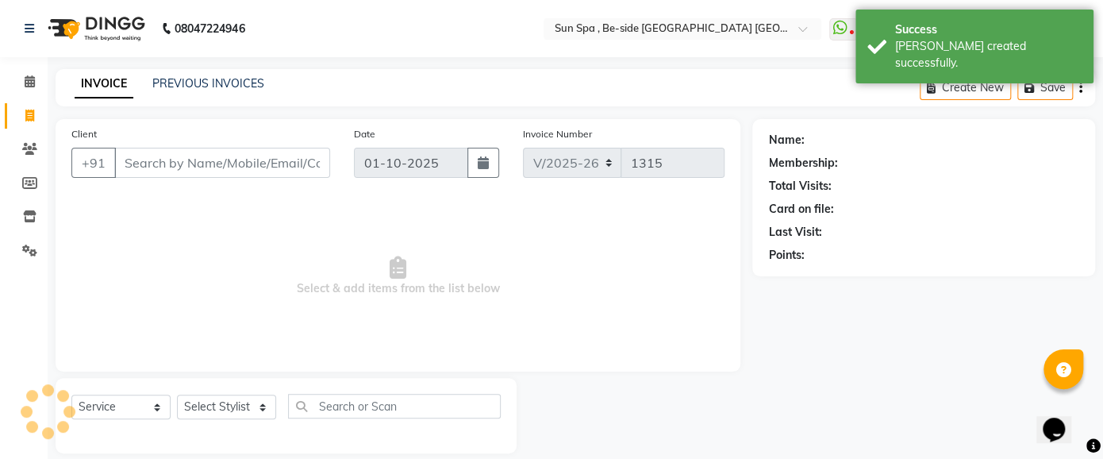
scroll to position [17, 0]
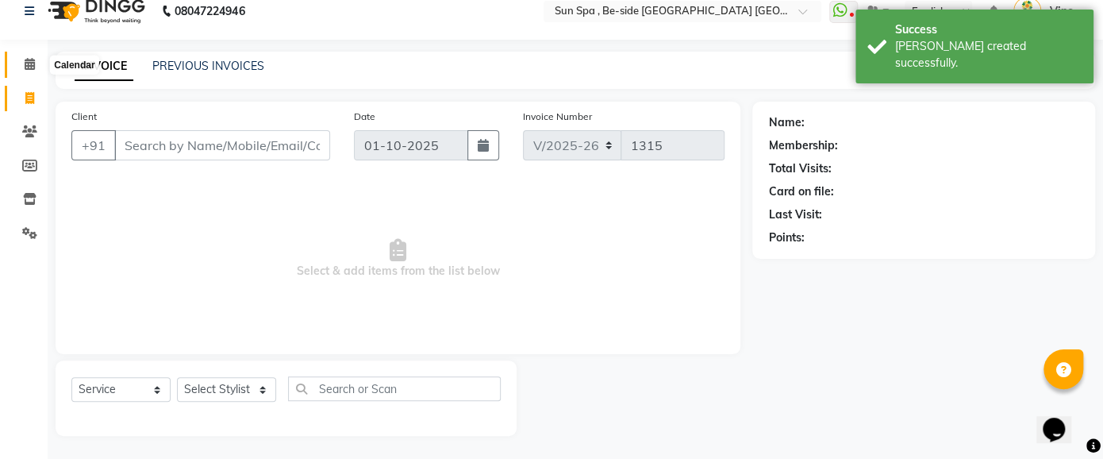
click at [25, 60] on icon at bounding box center [30, 64] width 10 height 12
